Goal: Obtain resource: Download file/media

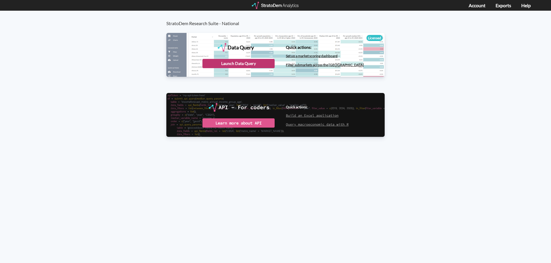
click at [253, 62] on div "Launch Data Query" at bounding box center [238, 63] width 72 height 9
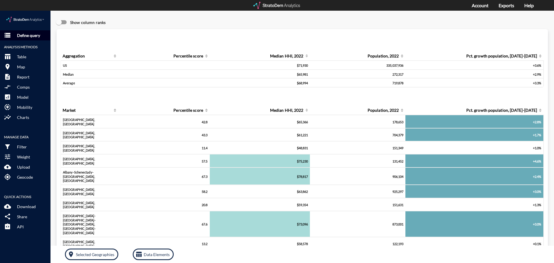
click p "Define query"
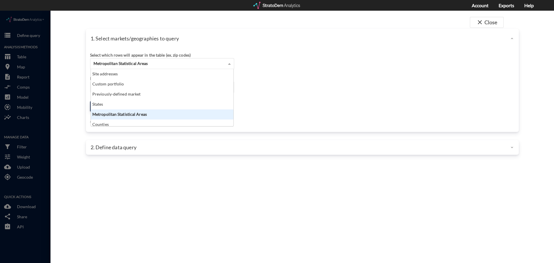
click span "Metropolitan Statistical Areas"
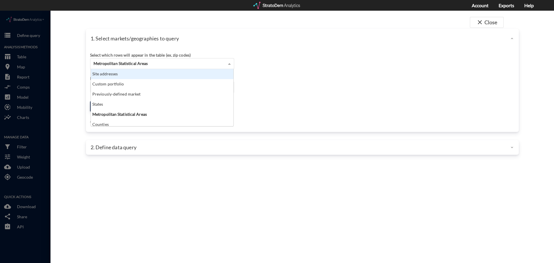
click div "Site addresses"
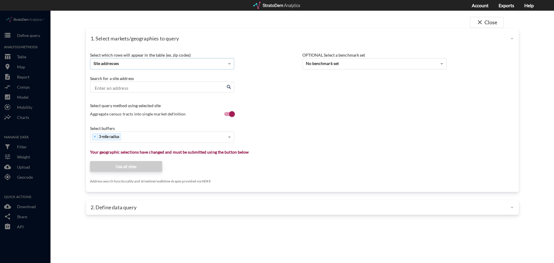
click input "Enter an address"
click div "× 3-mile radius"
type input "1"
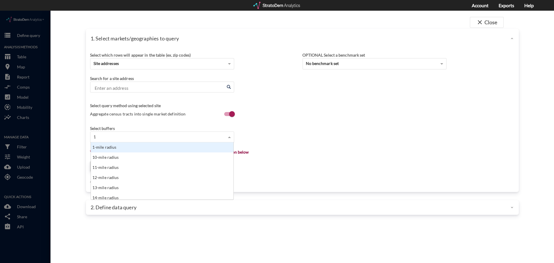
click div "1-mile radius"
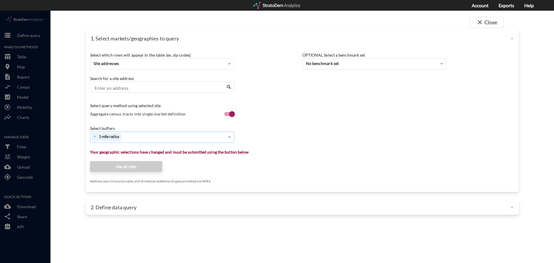
type input "3"
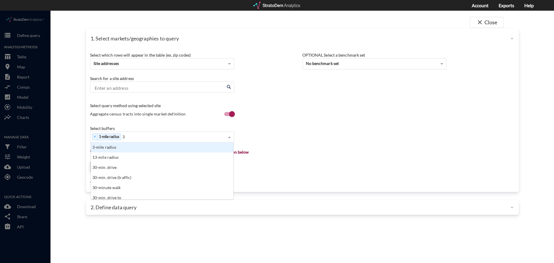
click div "3-mile radius"
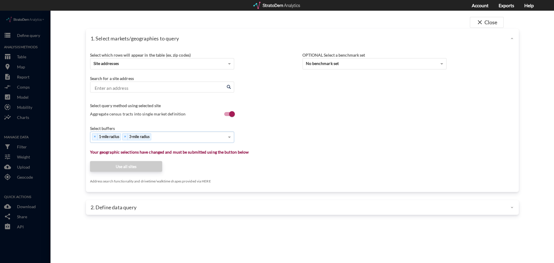
type input "5"
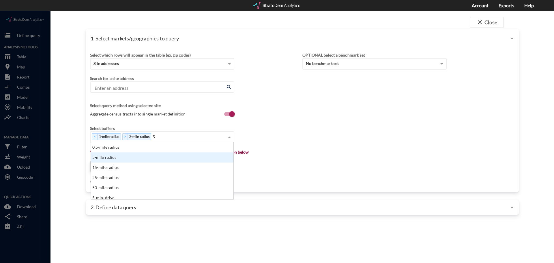
click div "5-mile radius"
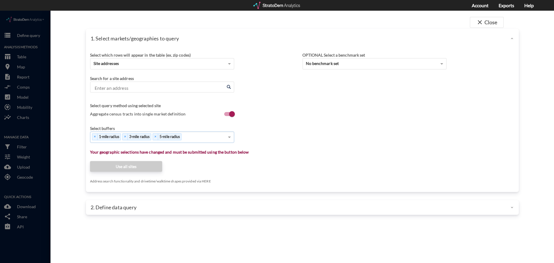
type input "1"
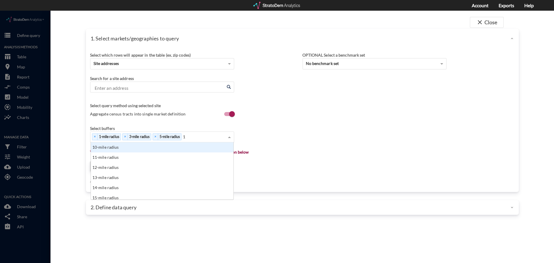
click div "10-mile radius"
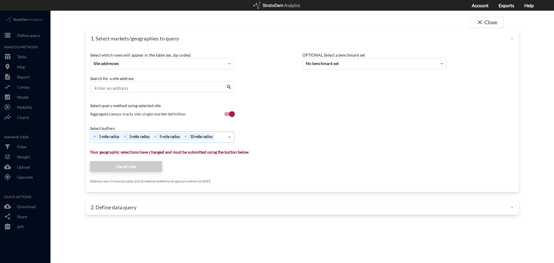
click input "Enter an address"
paste input "[STREET_ADDRESS][PERSON_NAME]"
click li "[STREET_ADDRESS][PERSON_NAME][US_STATE]"
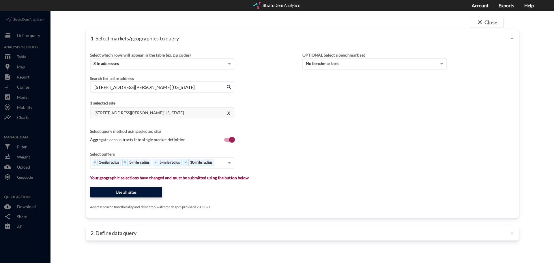
type input "[STREET_ADDRESS][PERSON_NAME][US_STATE]"
click button "Use all sites"
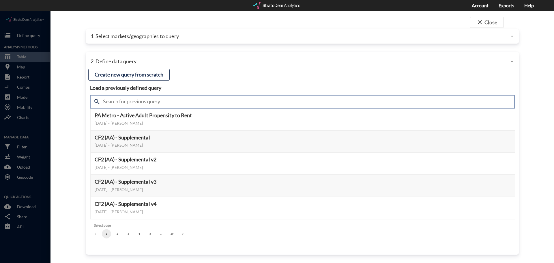
click input "text"
type input "housing"
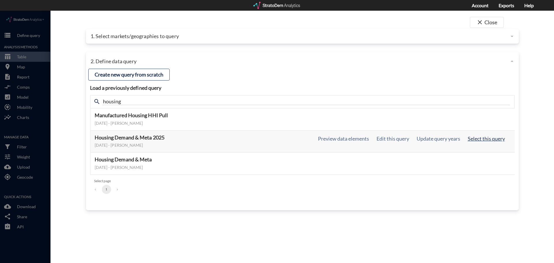
click button "Select this query"
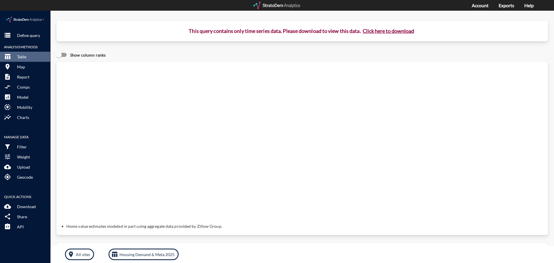
click button "Click here to download"
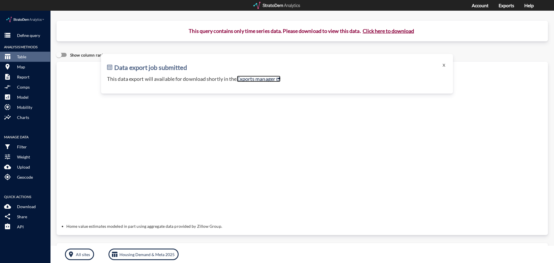
click link "Exports manager"
